Goal: Navigation & Orientation: Find specific page/section

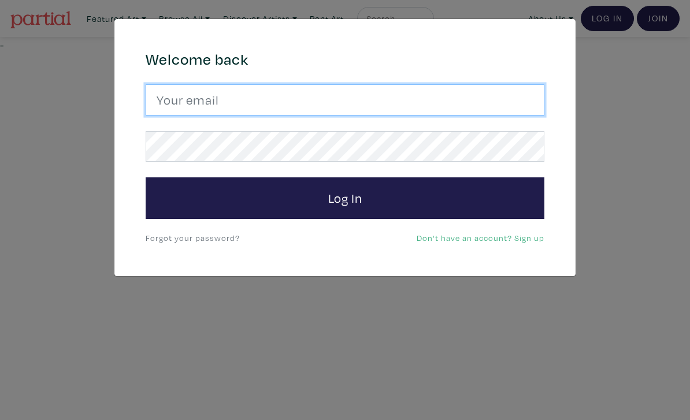
click at [428, 99] on input "email" at bounding box center [345, 99] width 399 height 31
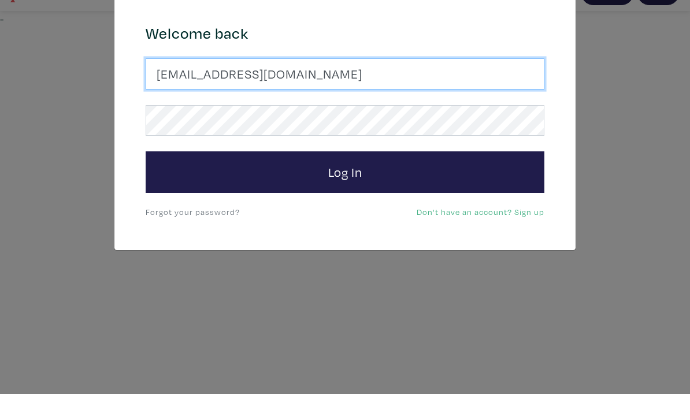
type input "josefj6@gmail.com"
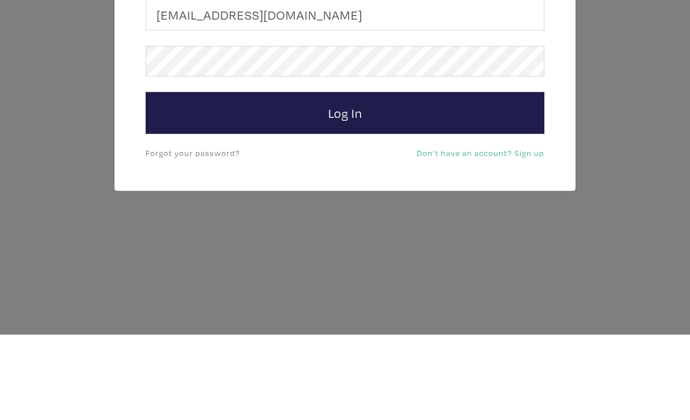
click at [431, 177] on button "Log In" at bounding box center [345, 198] width 399 height 42
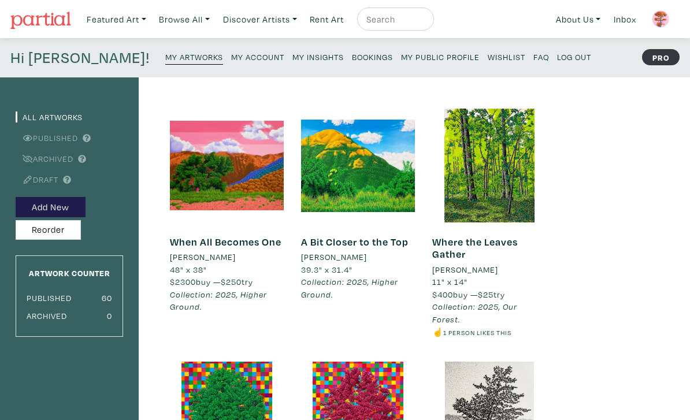
click at [401, 62] on link "My Public Profile" at bounding box center [440, 57] width 79 height 16
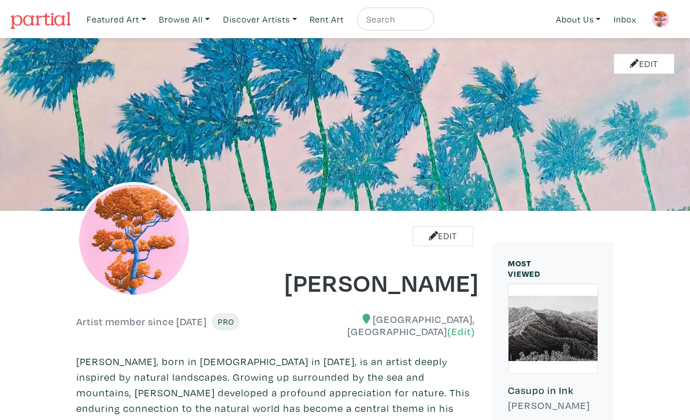
click at [663, 18] on img at bounding box center [660, 18] width 17 height 17
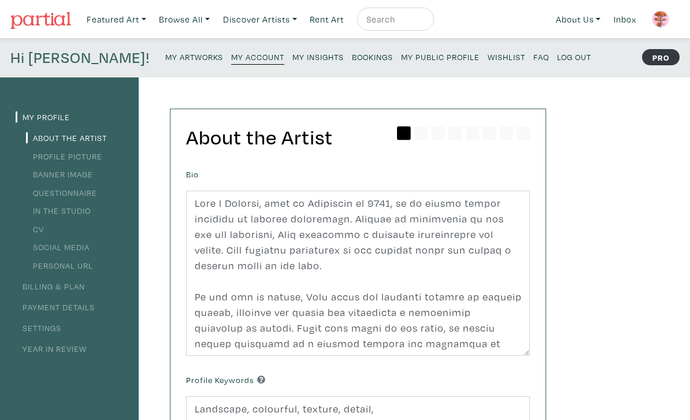
click at [557, 51] on link "Log Out" at bounding box center [574, 57] width 34 height 16
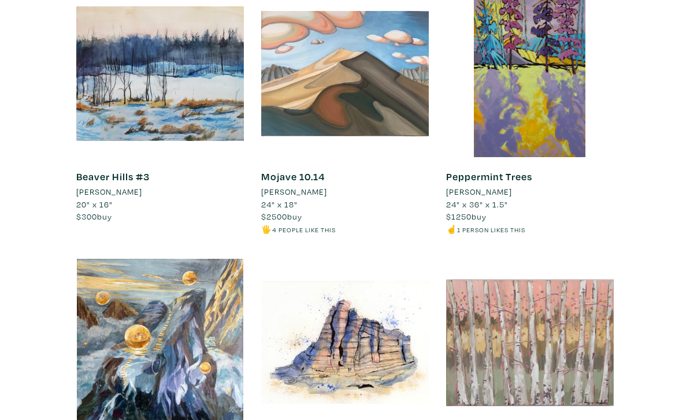
scroll to position [2356, 0]
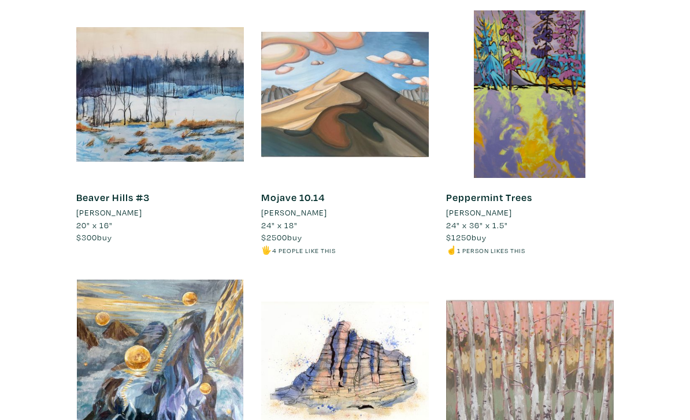
click at [365, 80] on div at bounding box center [345, 94] width 168 height 168
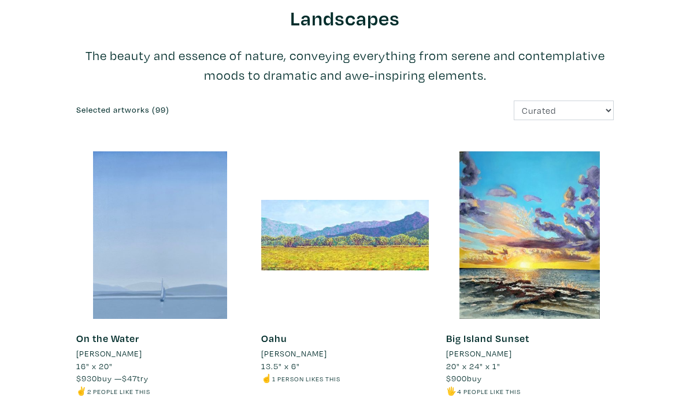
scroll to position [0, 0]
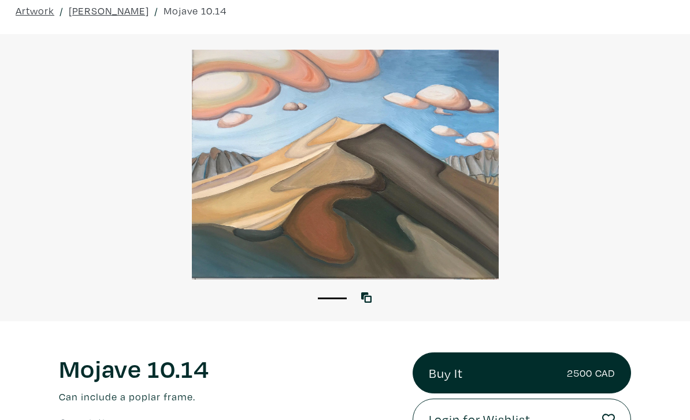
scroll to position [49, 0]
